Goal: Find specific page/section: Find specific page/section

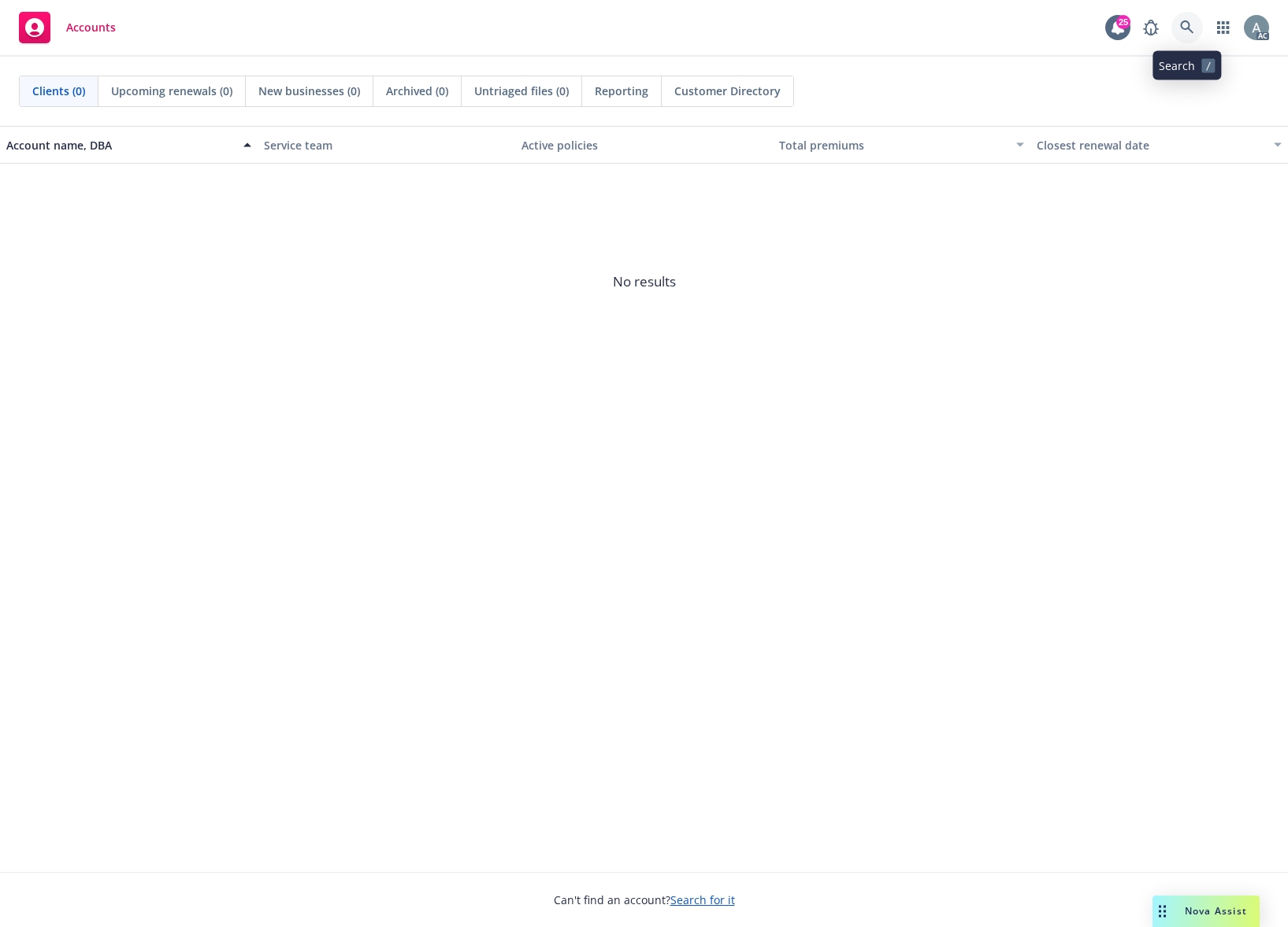
click at [1188, 26] on icon at bounding box center [1186, 27] width 13 height 13
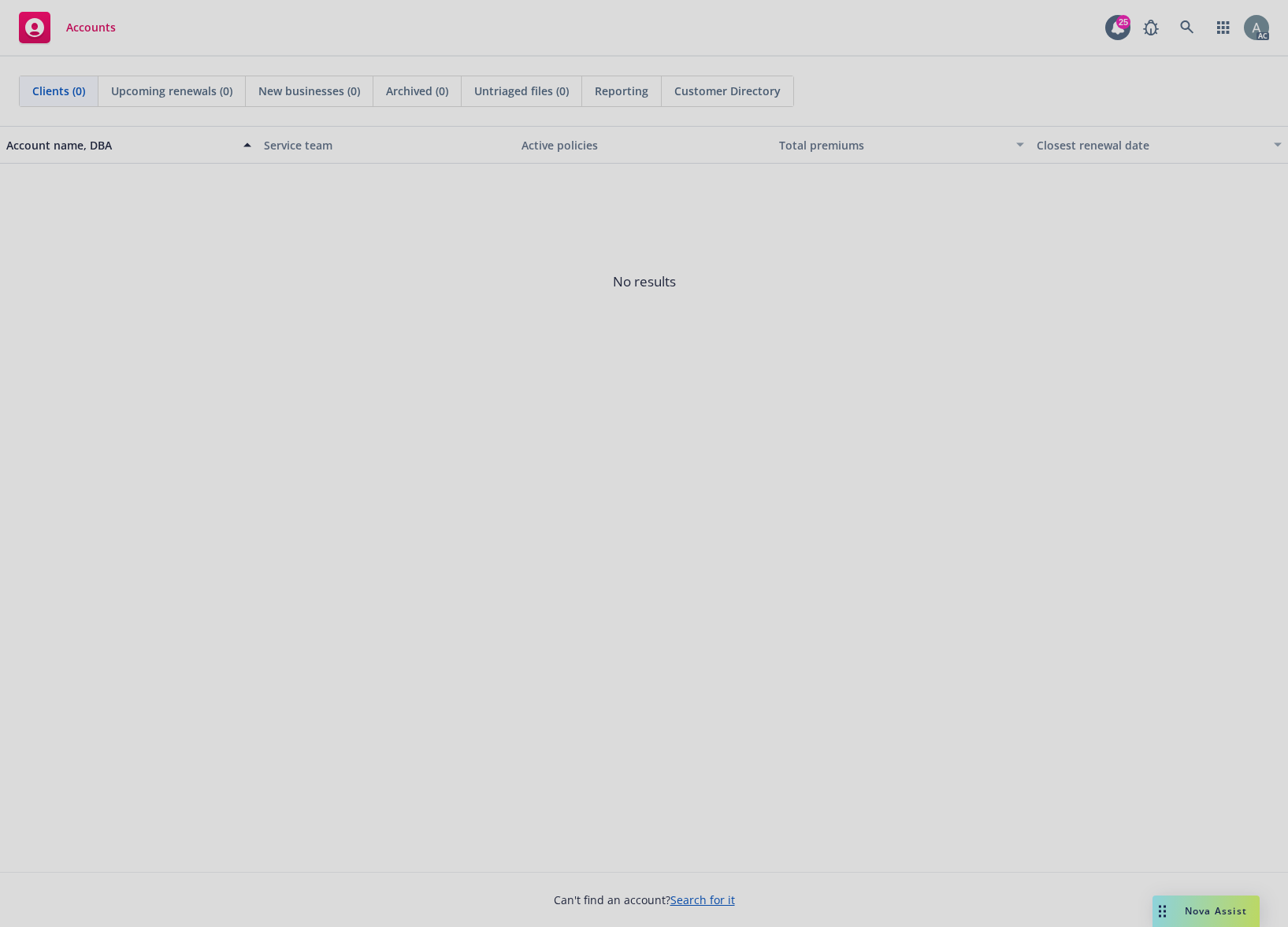
click at [794, 37] on div at bounding box center [644, 464] width 1288 height 927
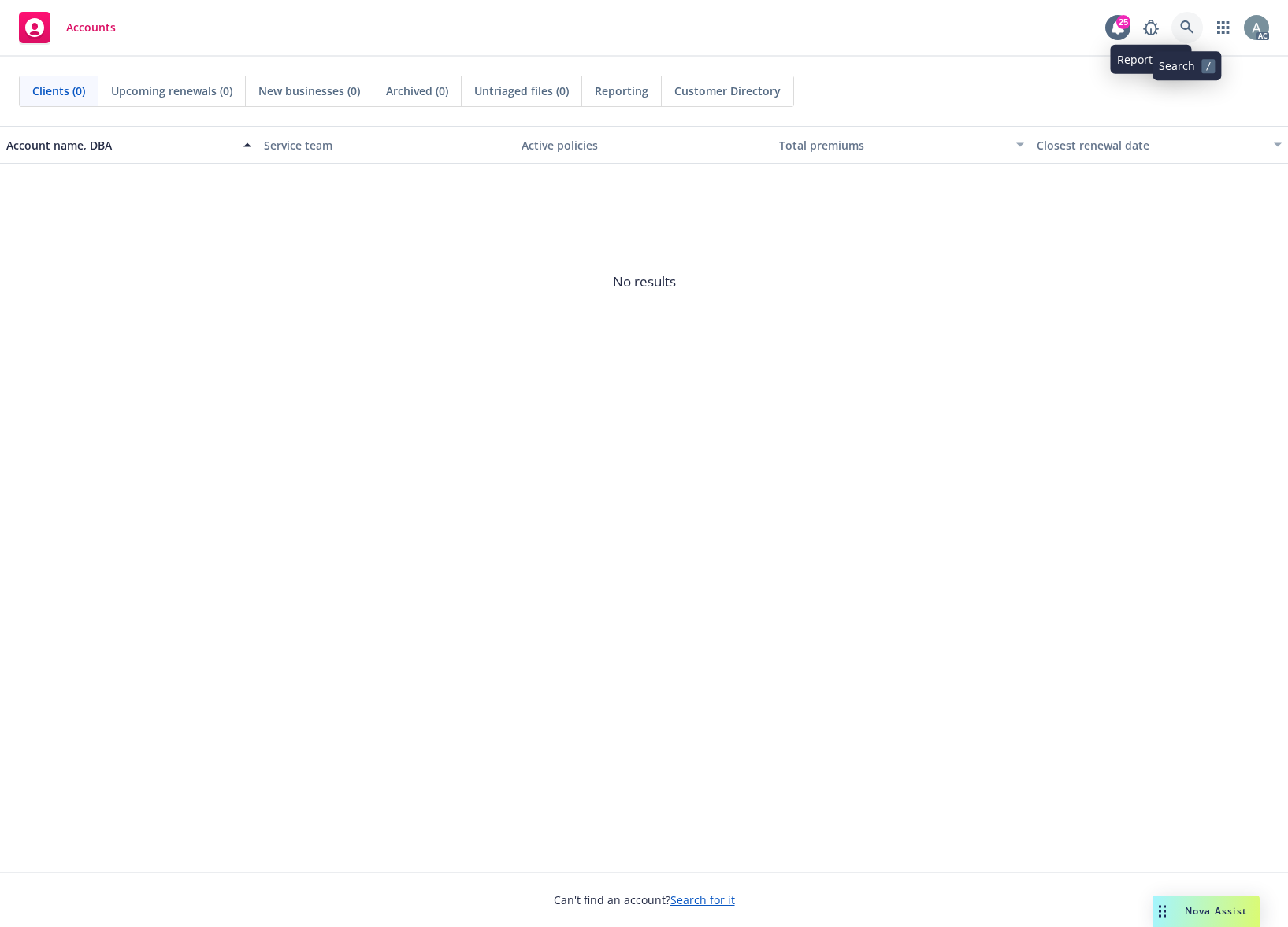
click at [1184, 27] on icon at bounding box center [1186, 27] width 14 height 14
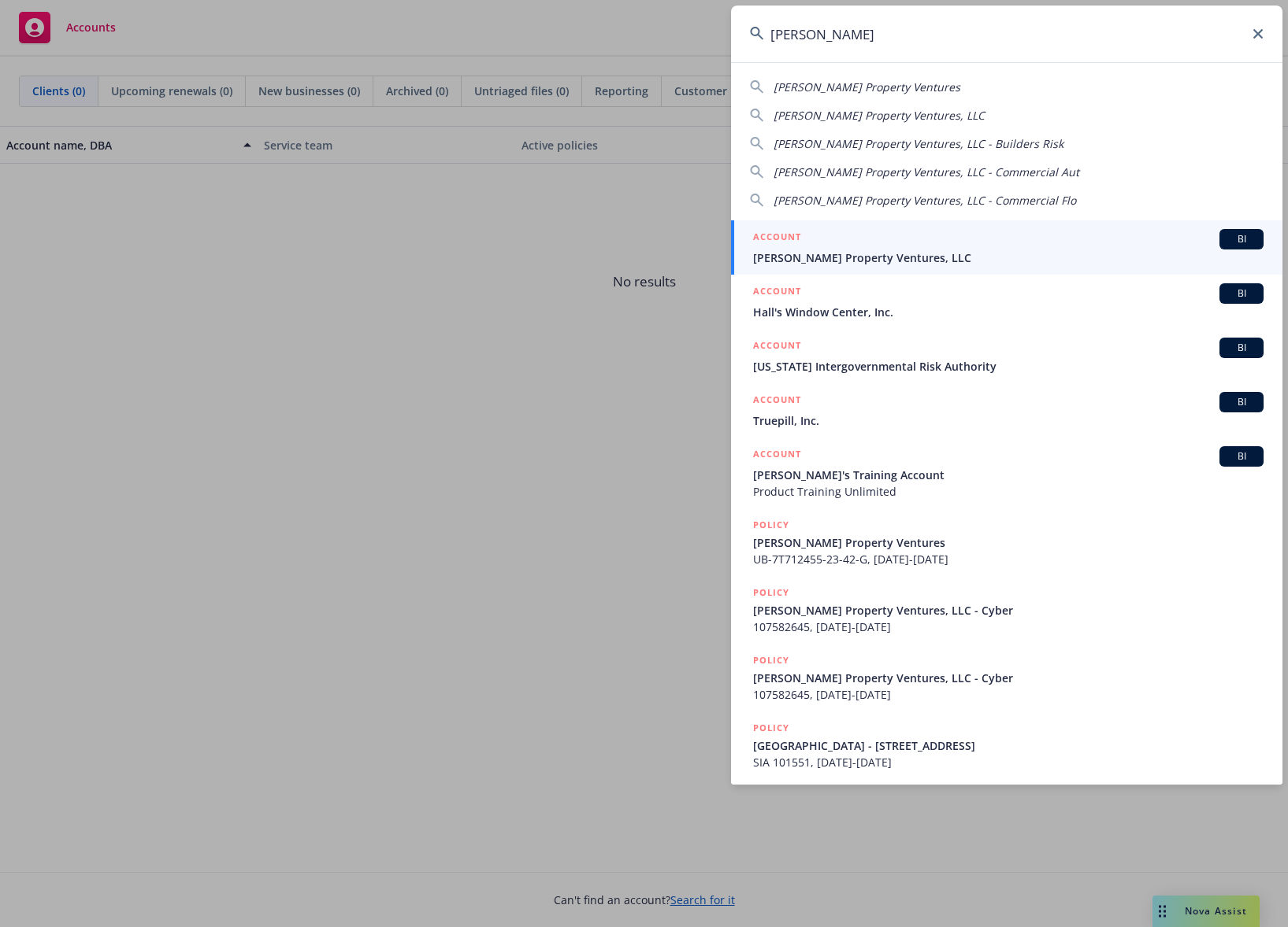
type input "[PERSON_NAME]"
click at [862, 257] on span "[PERSON_NAME] Property Ventures, LLC" at bounding box center [1008, 257] width 510 height 16
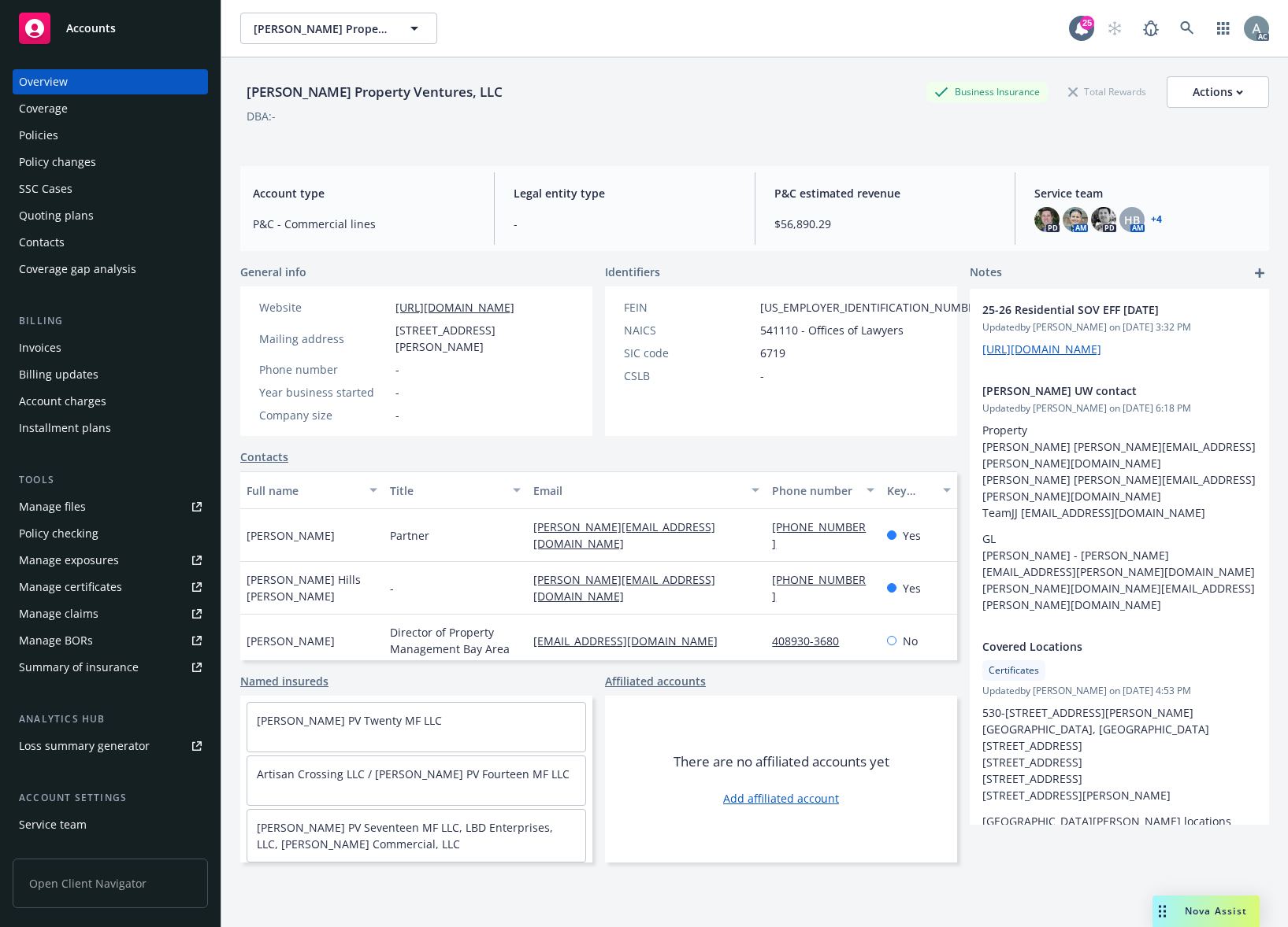
click at [58, 135] on div "Policies" at bounding box center [38, 135] width 39 height 25
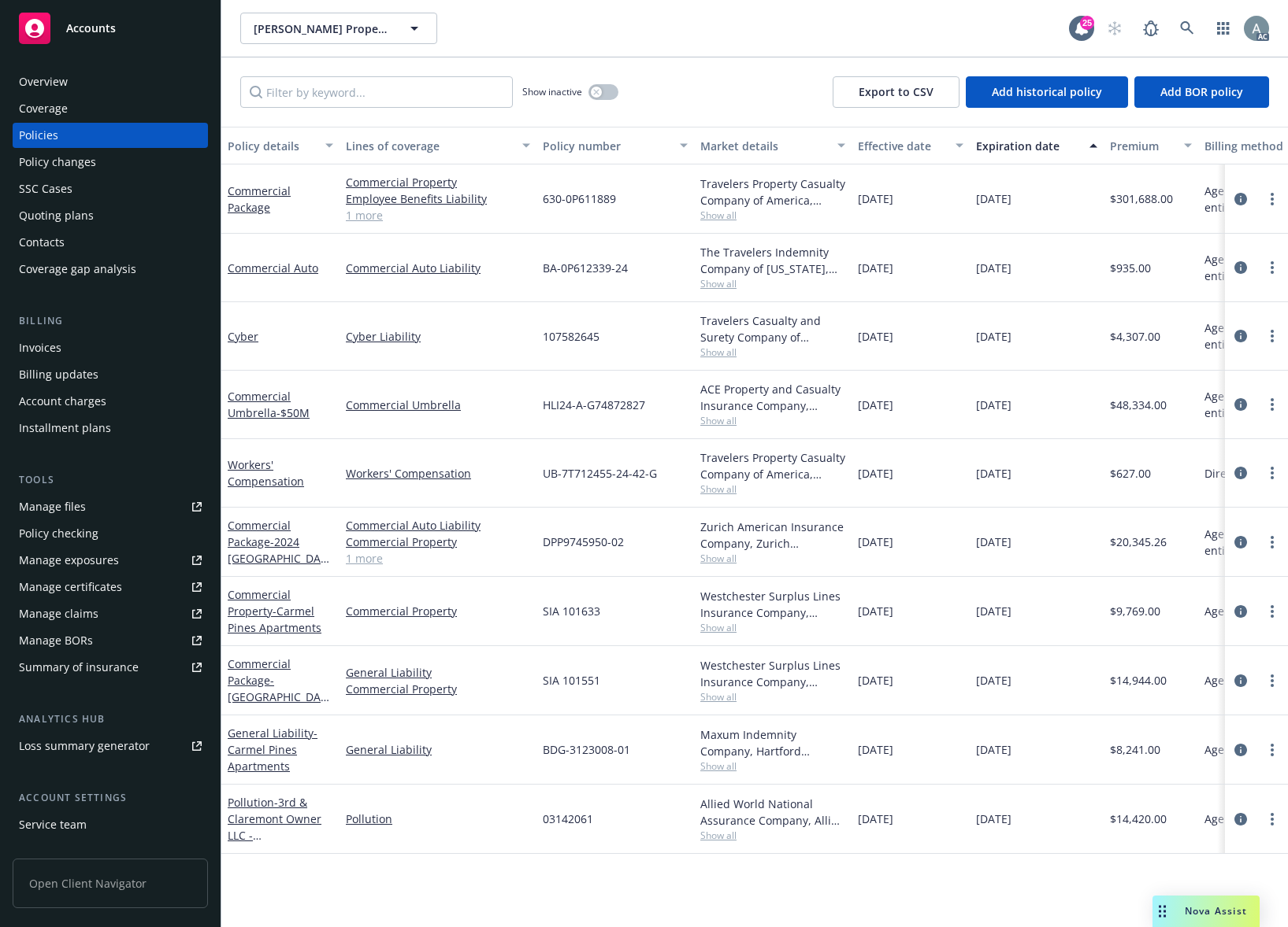
click at [58, 90] on div "Overview" at bounding box center [43, 81] width 49 height 25
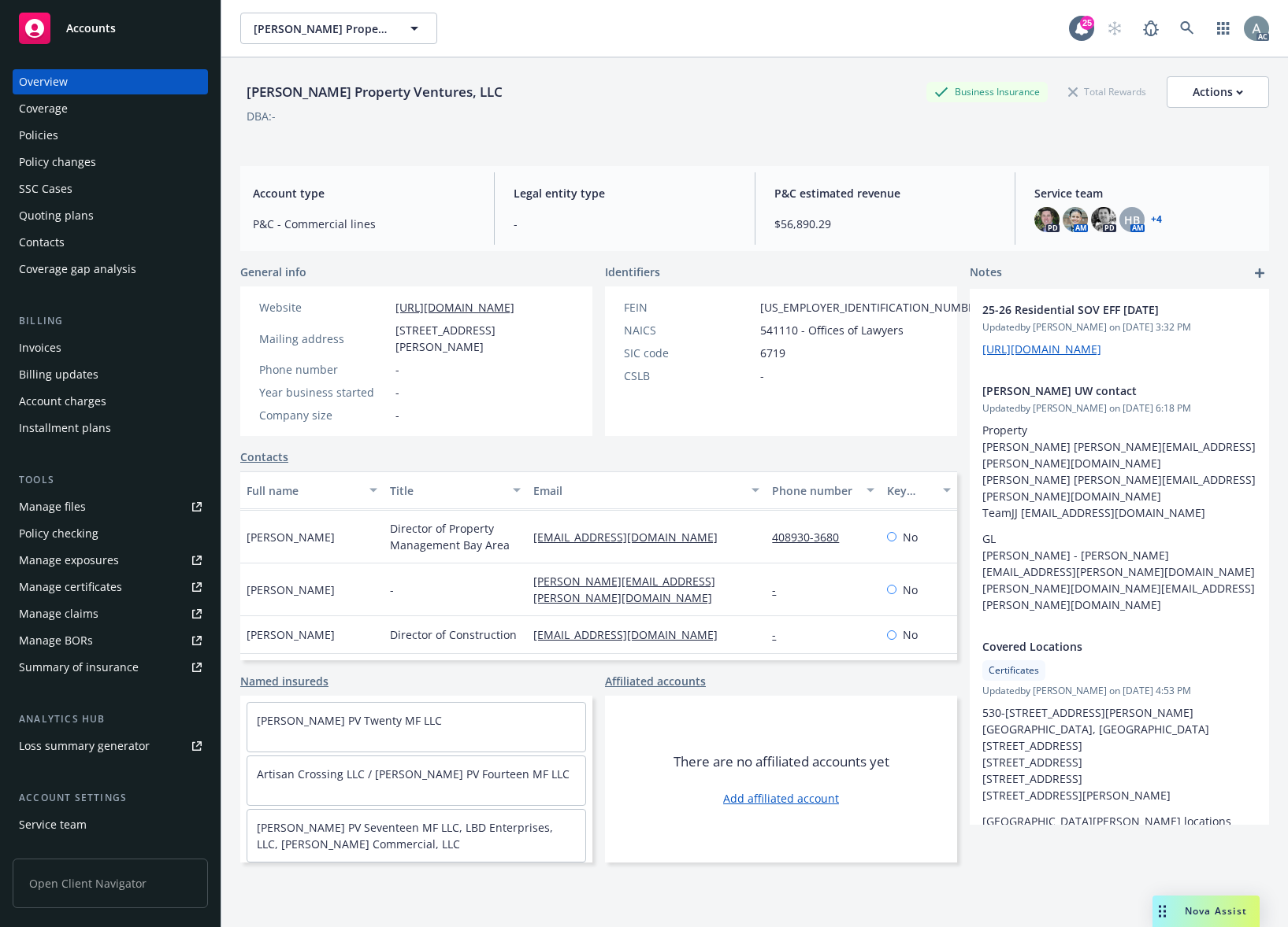
scroll to position [91, 0]
click at [66, 136] on div "Policies" at bounding box center [110, 135] width 183 height 25
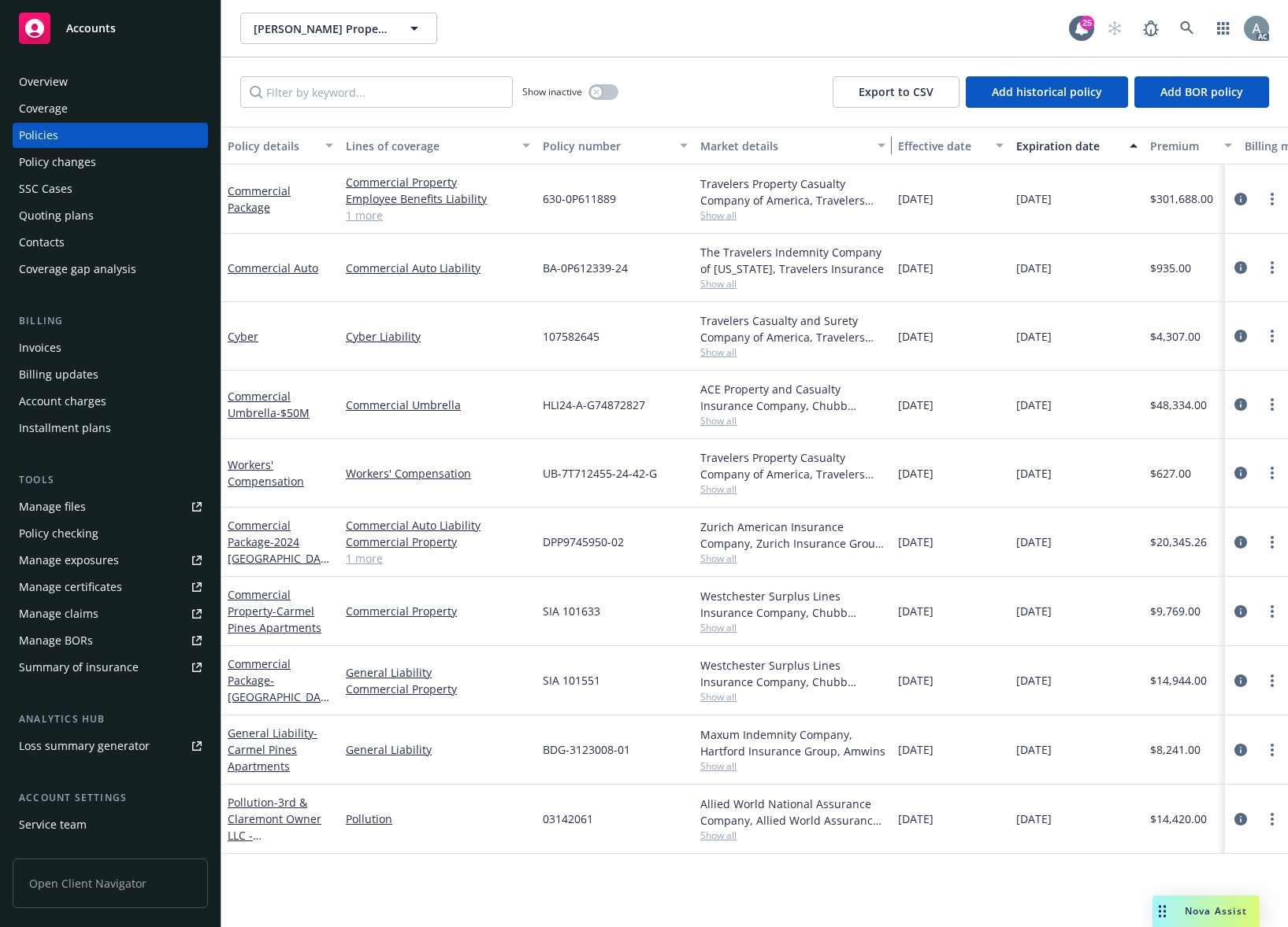
drag, startPoint x: 841, startPoint y: 145, endPoint x: 881, endPoint y: 135, distance: 41.2
click at [881, 135] on div "button" at bounding box center [884, 145] width 8 height 37
